Goal: Task Accomplishment & Management: Use online tool/utility

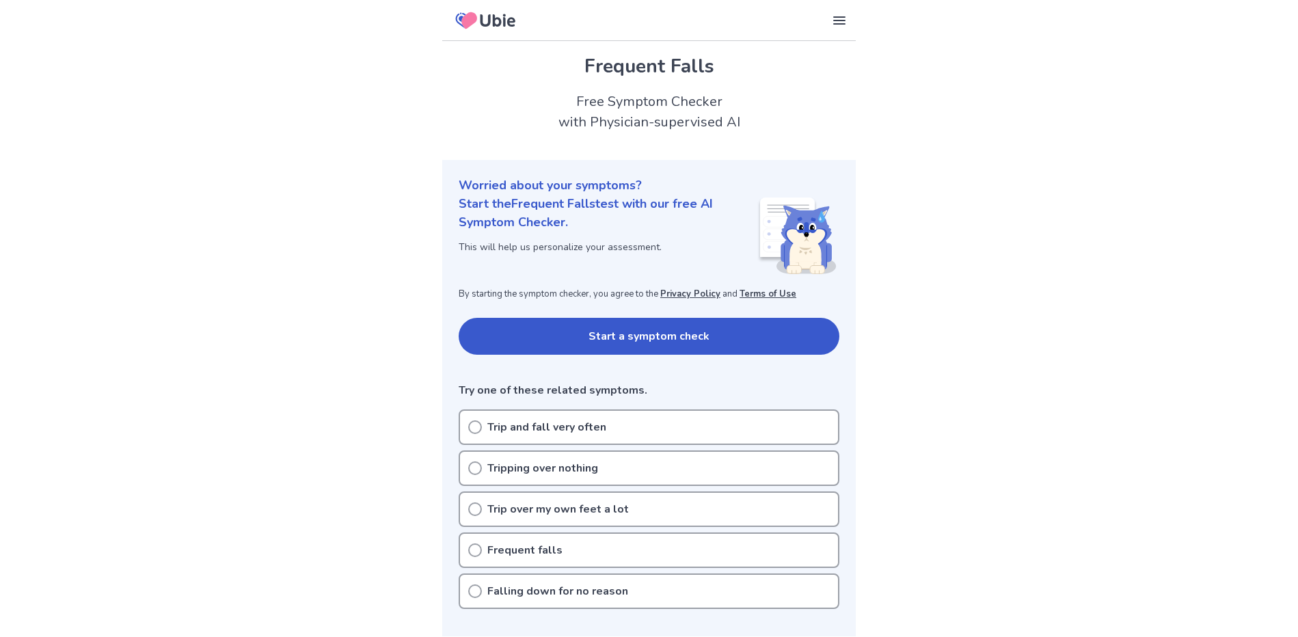
click at [475, 424] on icon at bounding box center [475, 427] width 14 height 14
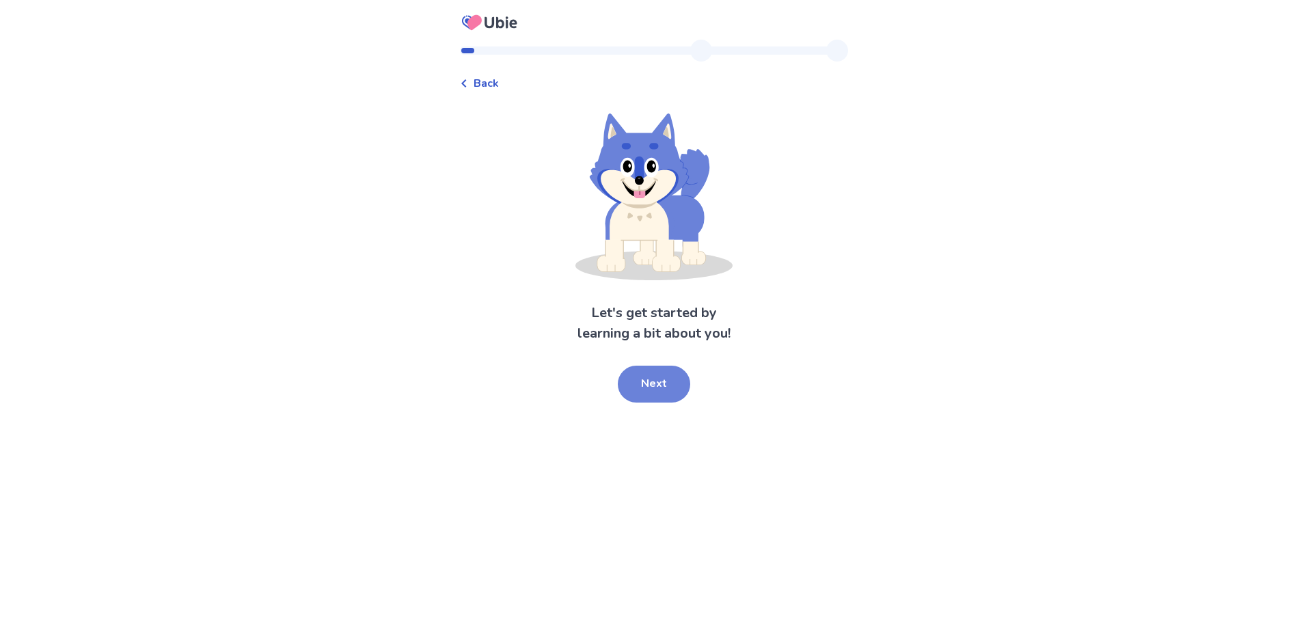
click at [655, 388] on button "Next" at bounding box center [654, 384] width 72 height 37
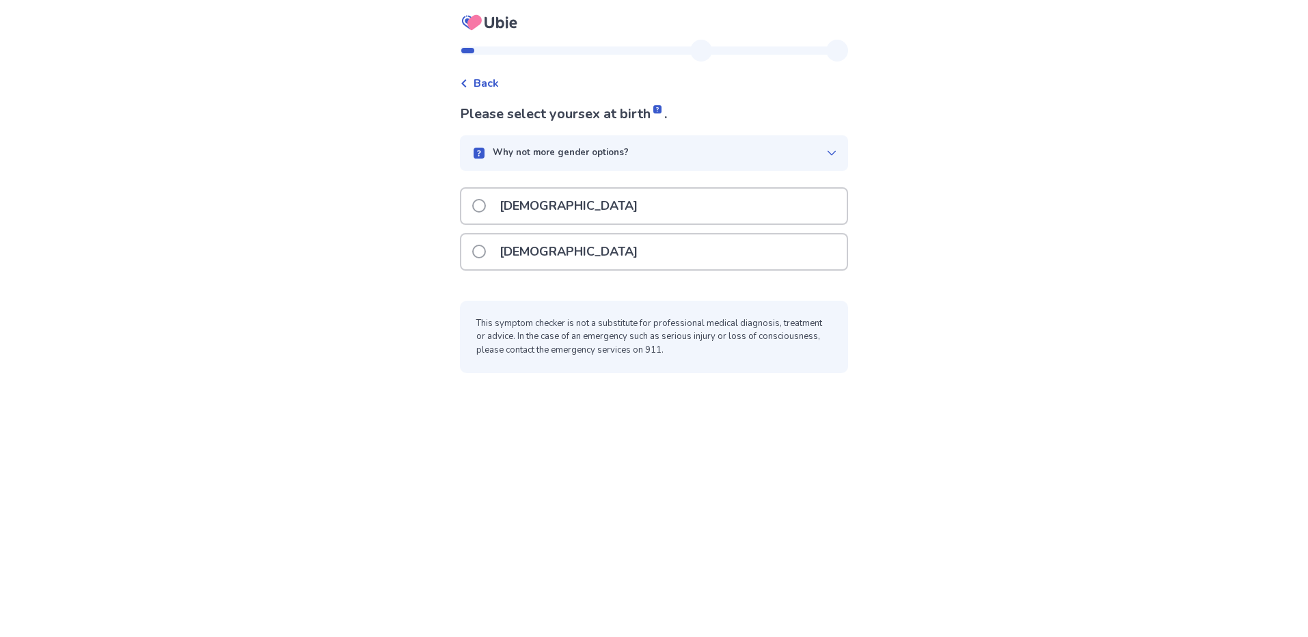
click at [486, 202] on span at bounding box center [479, 206] width 14 height 14
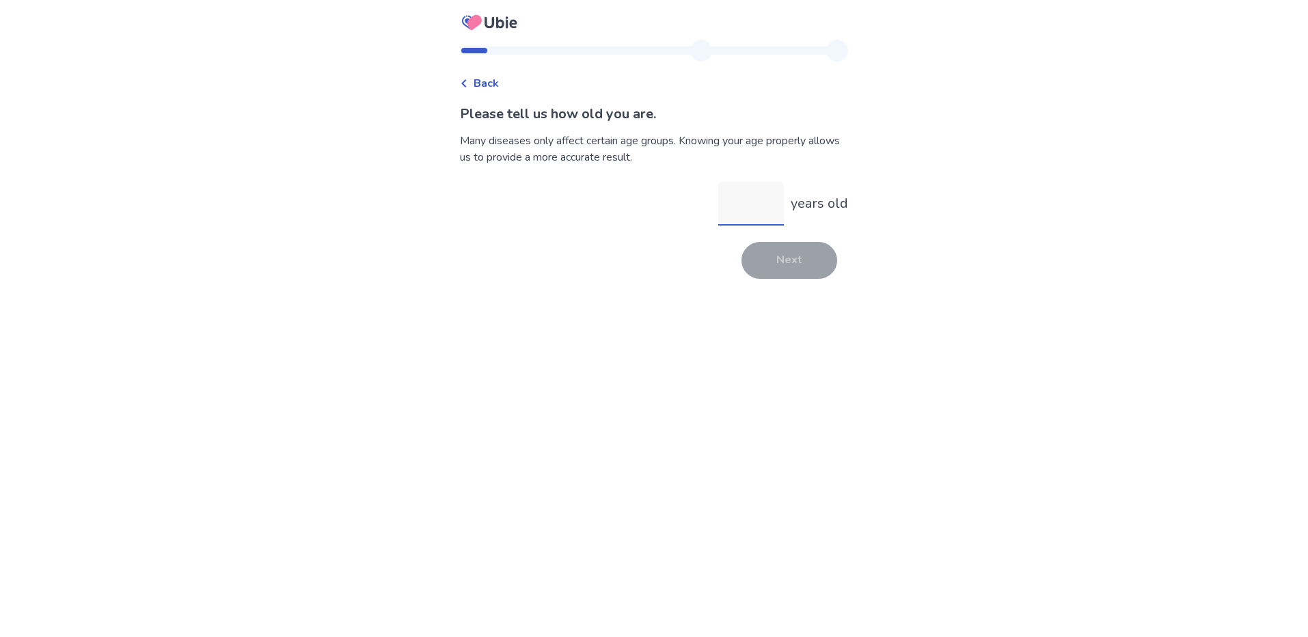
click at [741, 207] on input "years old" at bounding box center [751, 204] width 66 height 44
type input "**"
click at [778, 254] on button "Next" at bounding box center [789, 260] width 96 height 37
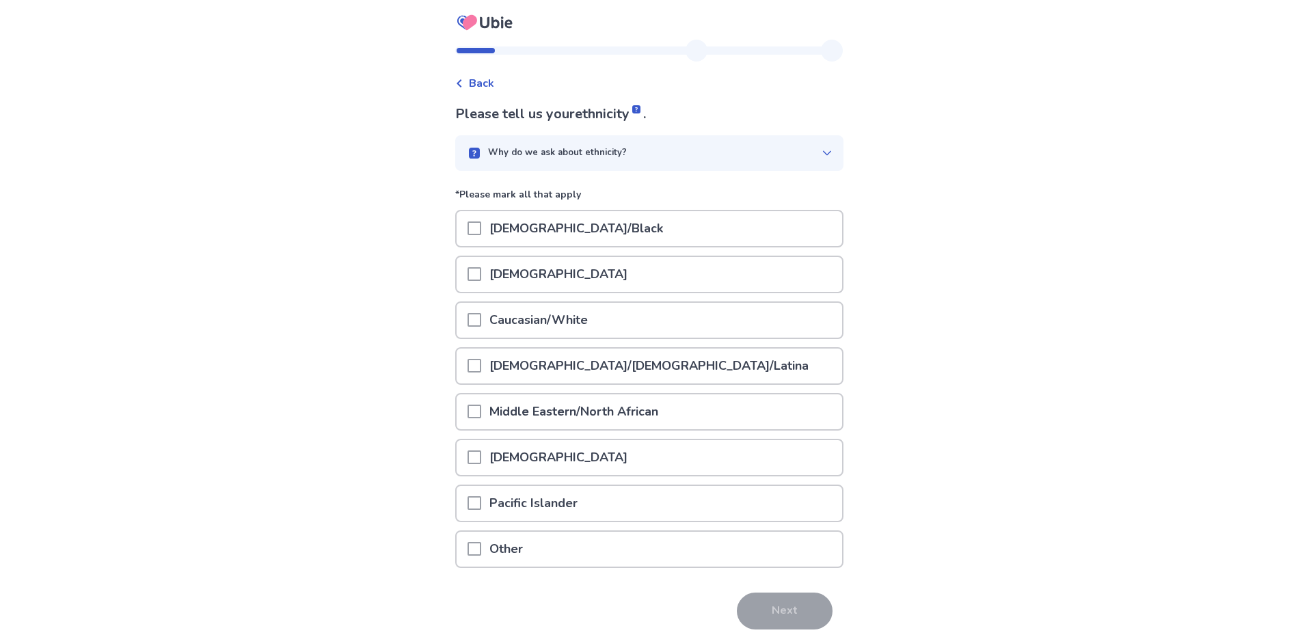
click at [480, 322] on span at bounding box center [474, 320] width 14 height 14
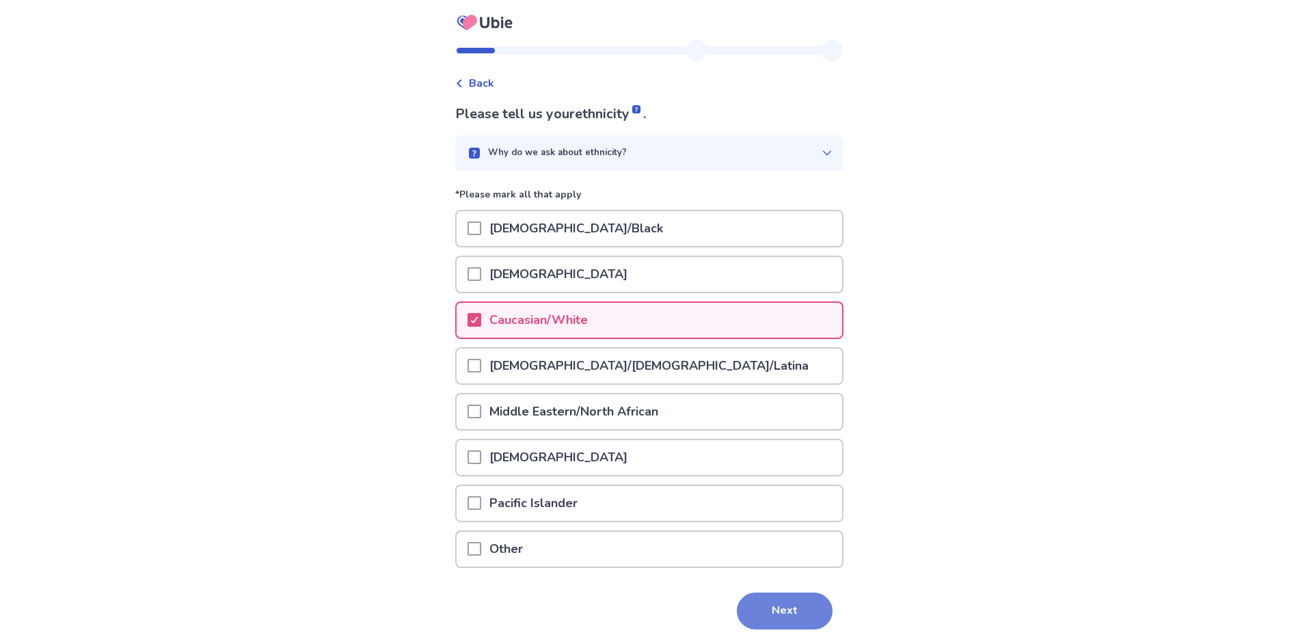
click at [752, 615] on button "Next" at bounding box center [785, 610] width 96 height 37
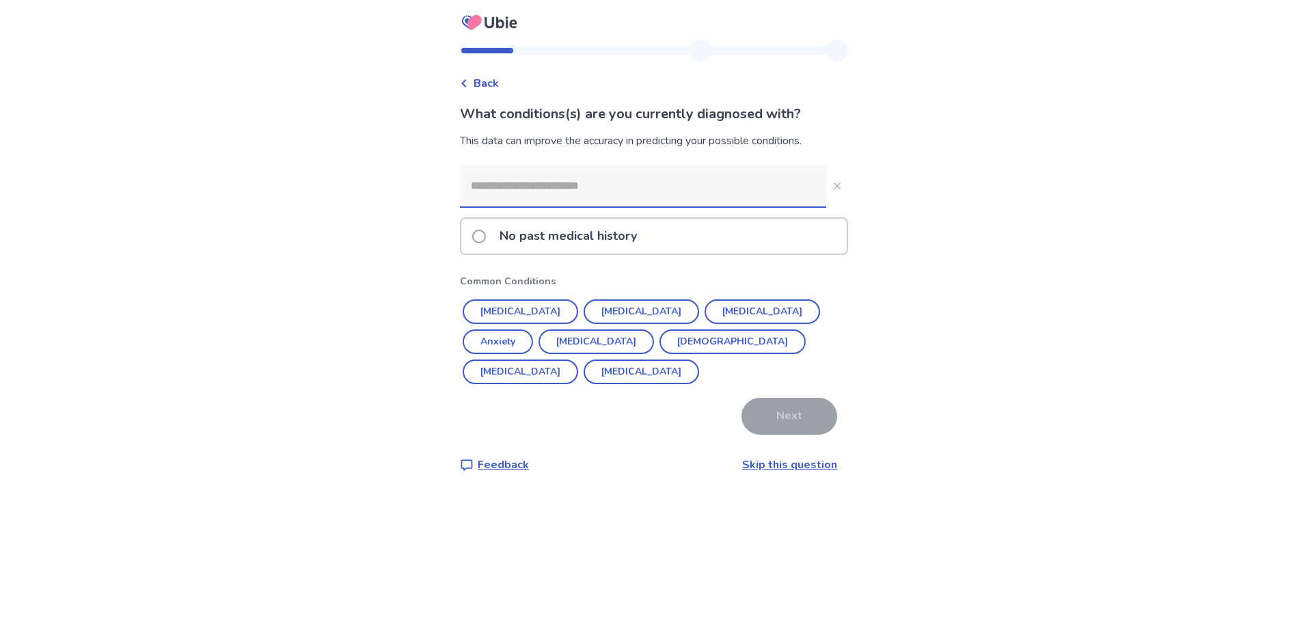
click at [753, 466] on link "Skip this question" at bounding box center [789, 464] width 95 height 15
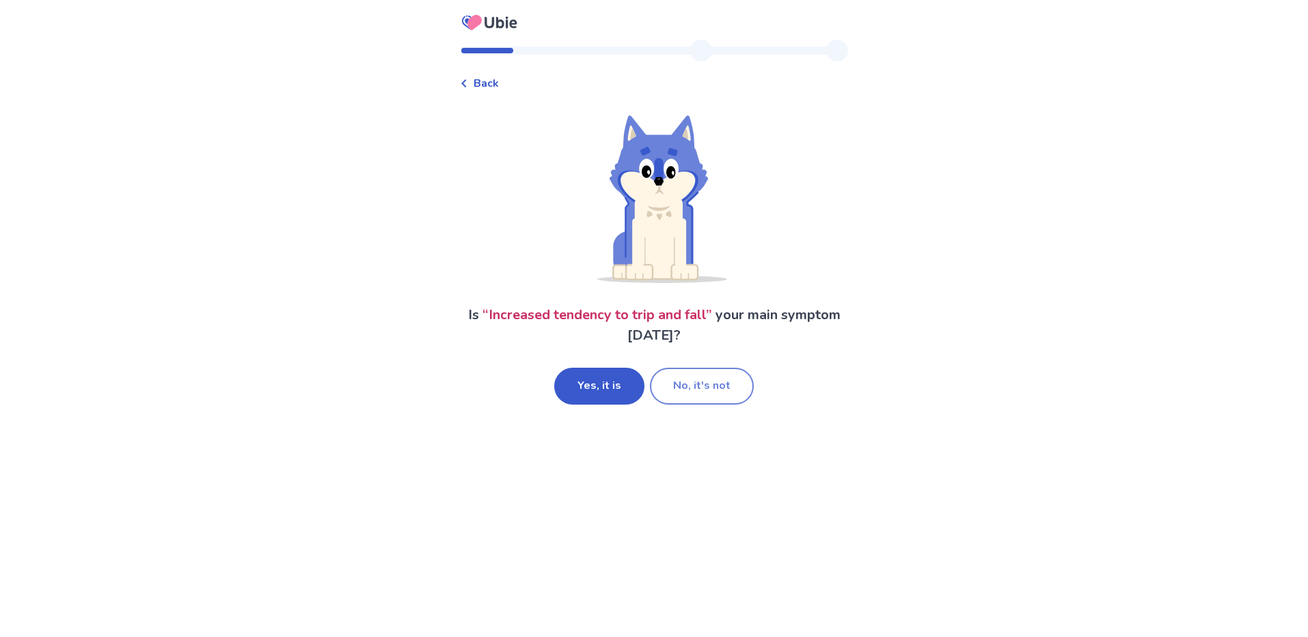
click at [681, 388] on button "No, it's not" at bounding box center [702, 386] width 104 height 37
